Goal: Check status: Check status

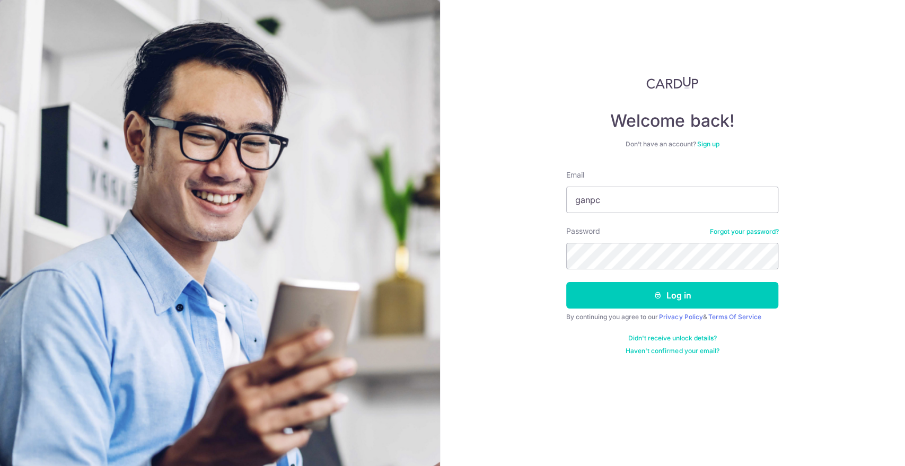
type input "[EMAIL_ADDRESS][DOMAIN_NAME]"
click at [566, 282] on button "Log in" at bounding box center [672, 295] width 212 height 27
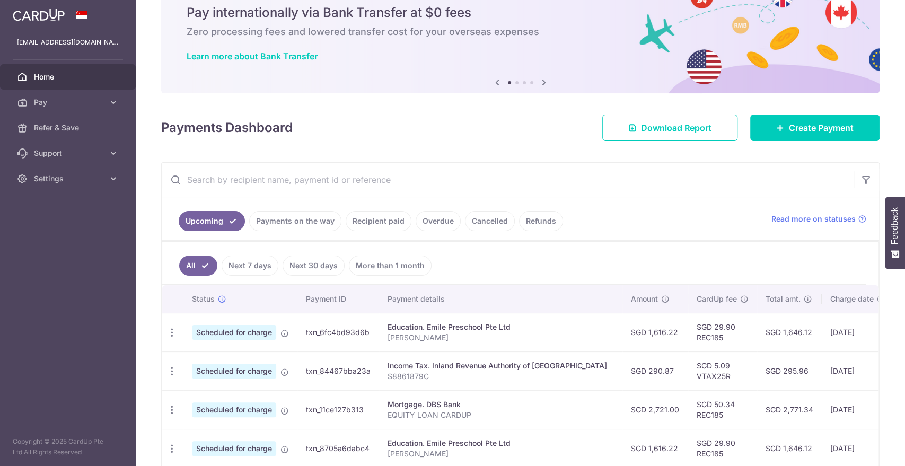
scroll to position [59, 0]
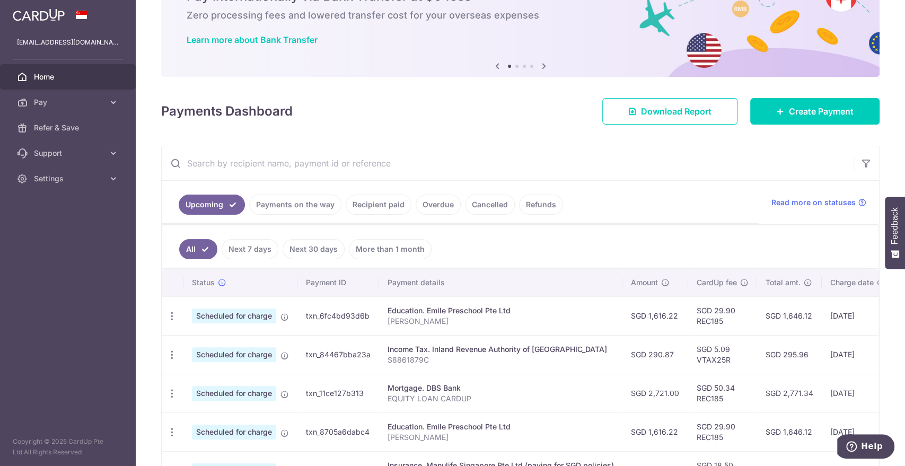
click at [304, 204] on link "Payments on the way" at bounding box center [295, 205] width 92 height 20
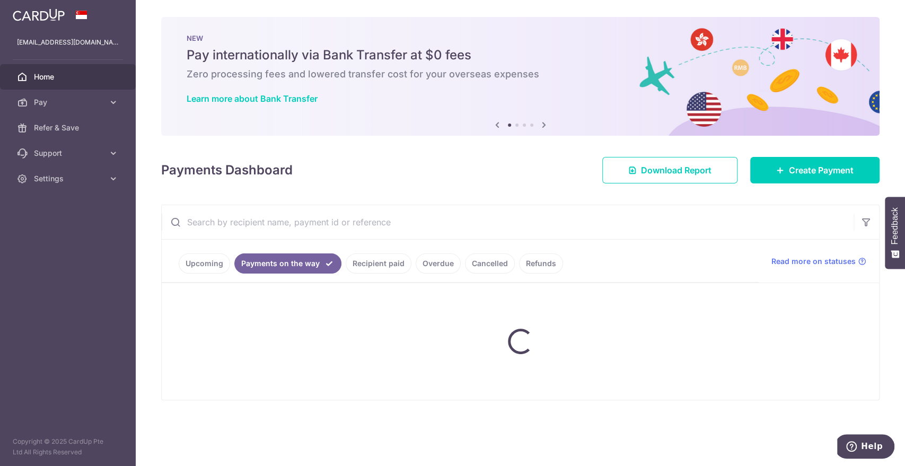
scroll to position [0, 0]
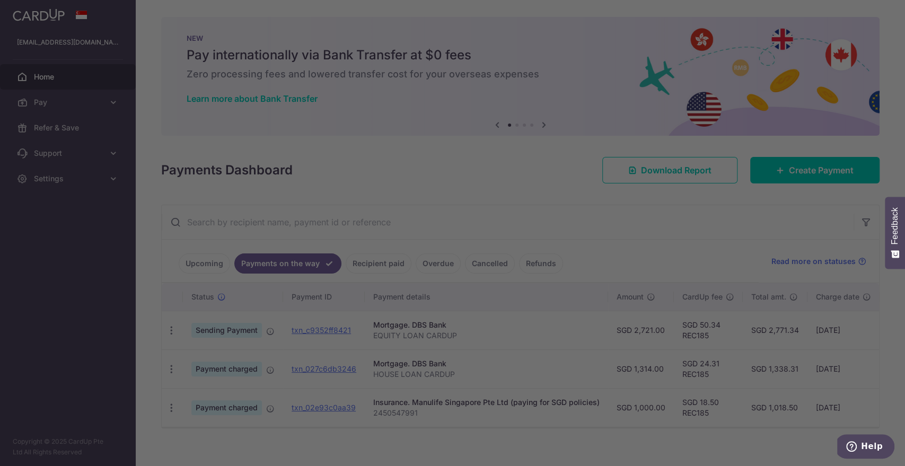
click at [649, 410] on div at bounding box center [457, 235] width 914 height 471
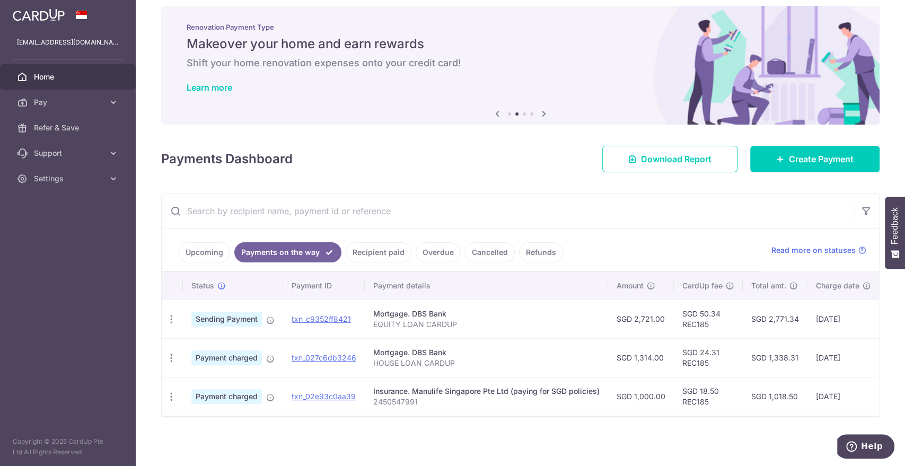
scroll to position [17, 0]
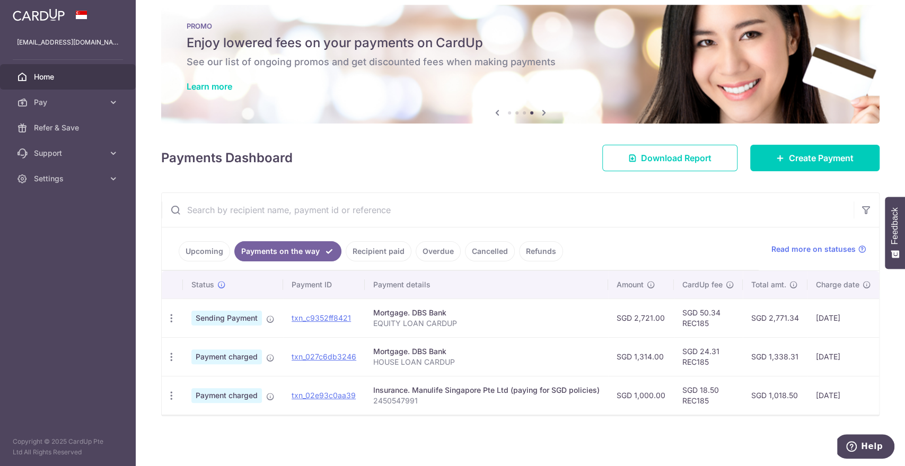
click at [376, 244] on link "Recipient paid" at bounding box center [379, 251] width 66 height 20
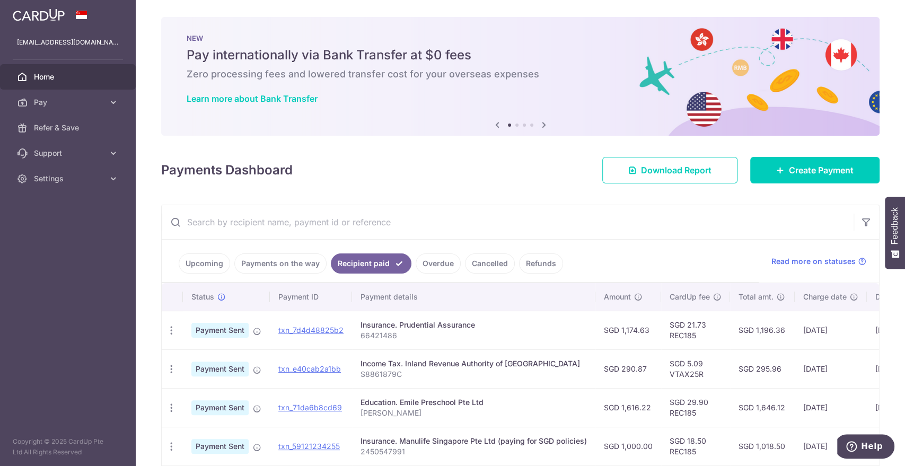
scroll to position [59, 0]
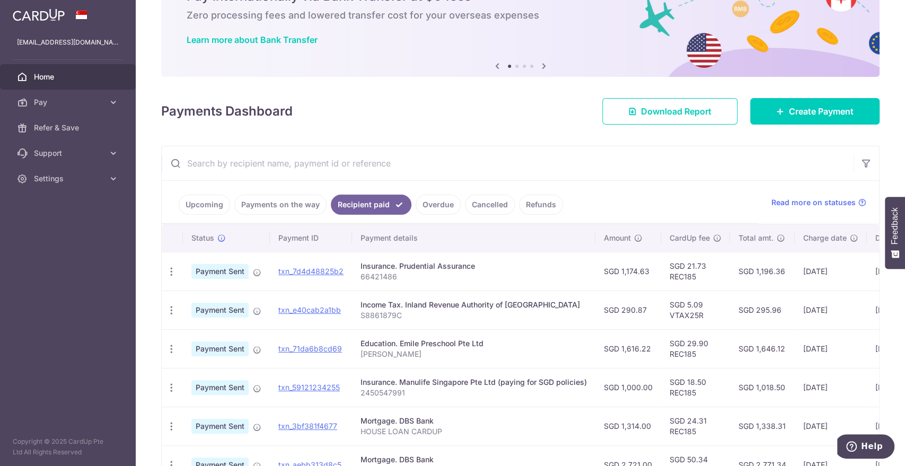
drag, startPoint x: 611, startPoint y: 317, endPoint x: 640, endPoint y: 318, distance: 29.7
click at [640, 318] on td "SGD 290.87" at bounding box center [628, 309] width 66 height 39
click at [640, 324] on td "SGD 290.87" at bounding box center [628, 309] width 66 height 39
drag, startPoint x: 639, startPoint y: 307, endPoint x: 605, endPoint y: 308, distance: 34.0
click at [606, 308] on td "SGD 290.87" at bounding box center [628, 309] width 66 height 39
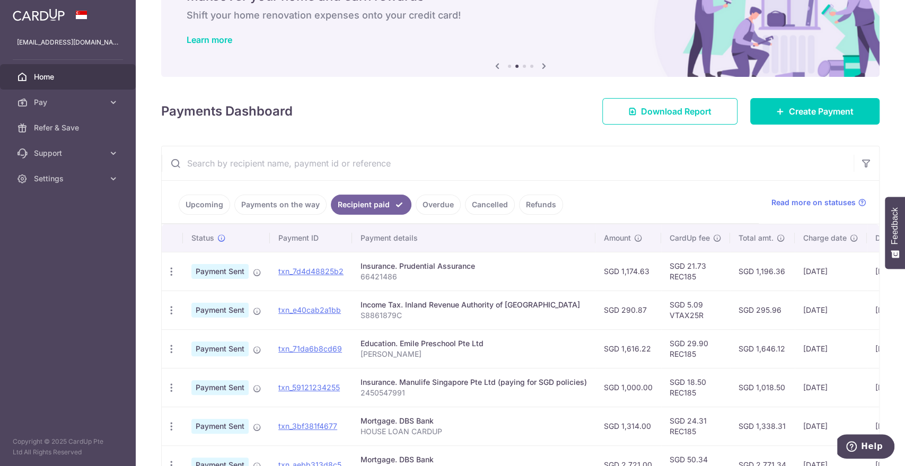
drag, startPoint x: 615, startPoint y: 348, endPoint x: 649, endPoint y: 348, distance: 33.9
click at [649, 348] on td "SGD 1,616.22" at bounding box center [628, 348] width 66 height 39
click at [649, 352] on td "SGD 1,616.22" at bounding box center [628, 348] width 66 height 39
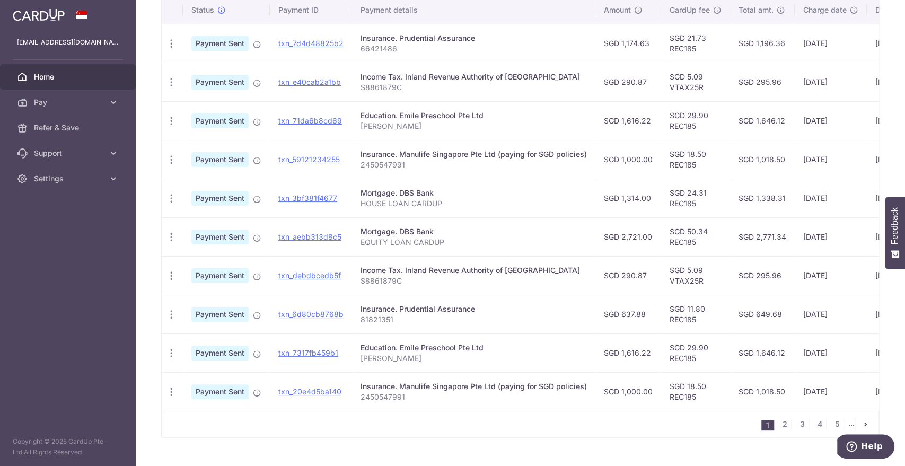
scroll to position [294, 0]
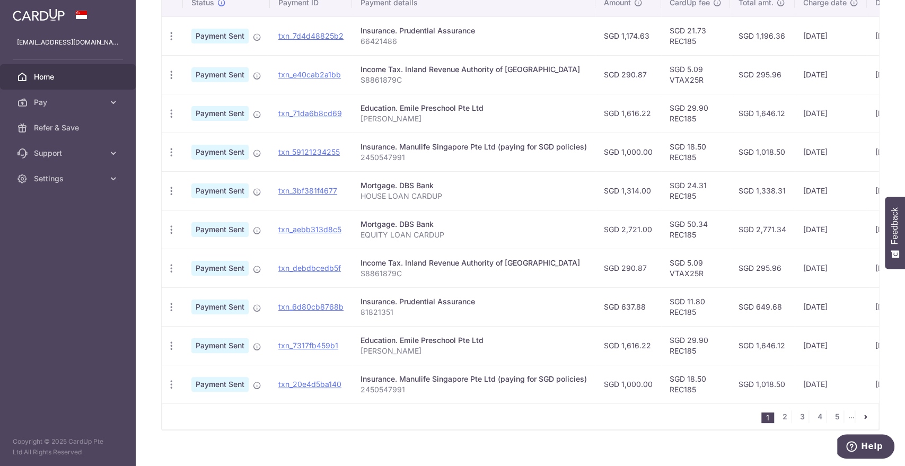
drag, startPoint x: 613, startPoint y: 268, endPoint x: 641, endPoint y: 281, distance: 31.5
click at [641, 279] on td "SGD 290.87" at bounding box center [628, 268] width 66 height 39
